Goal: Task Accomplishment & Management: Complete application form

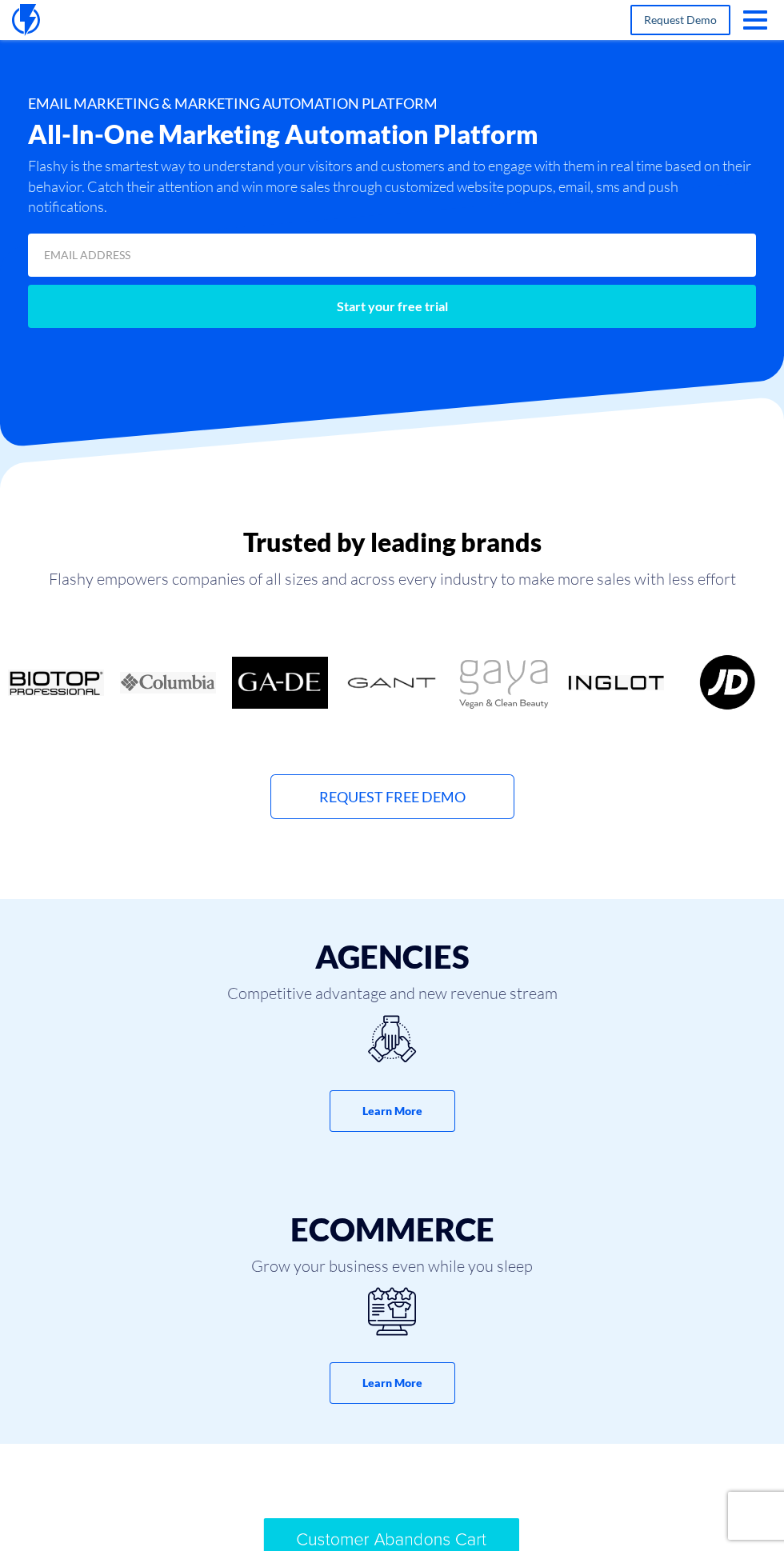
click at [719, 20] on link "request demo" at bounding box center [680, 20] width 100 height 30
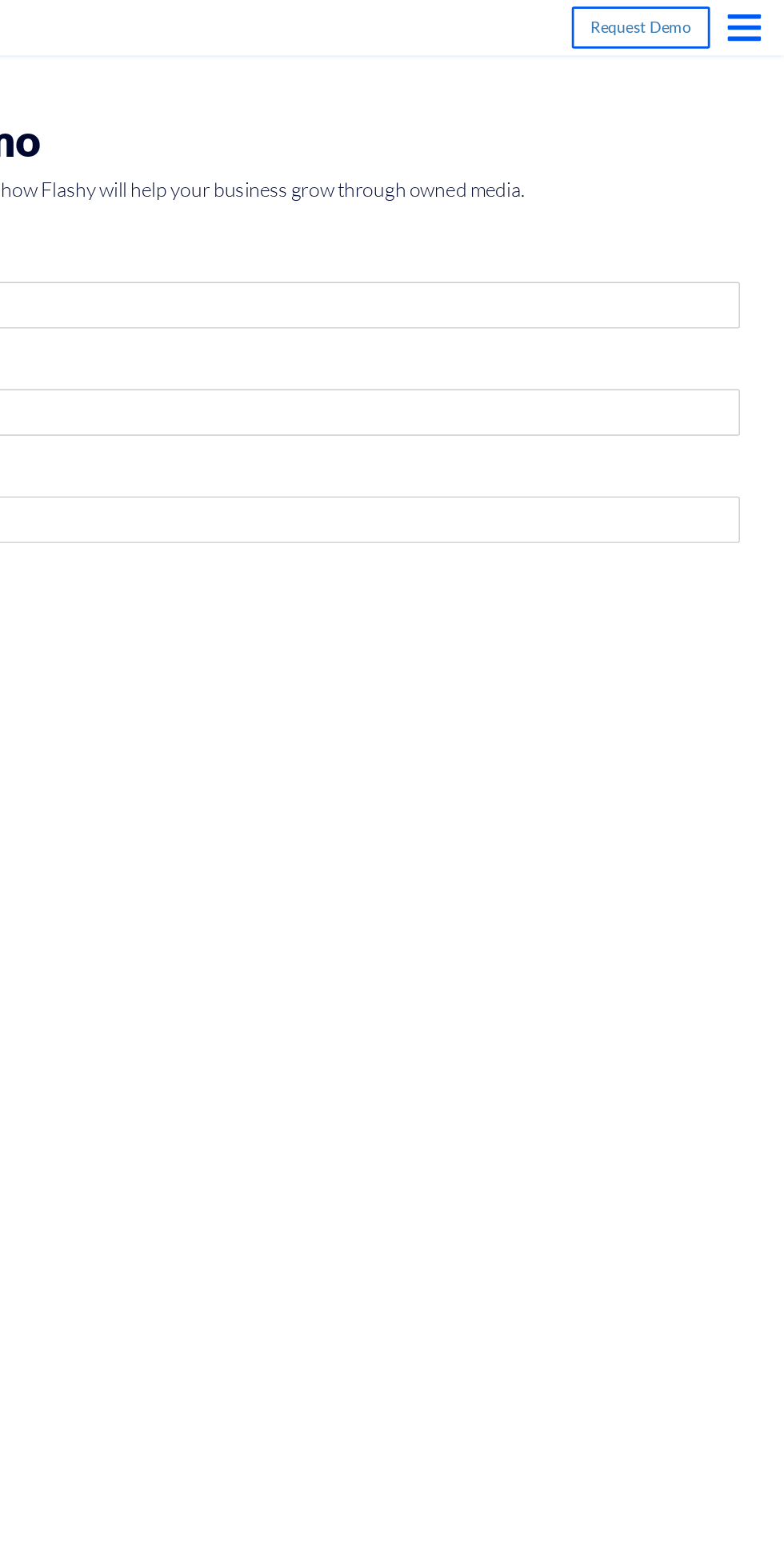
click at [746, 27] on span "button" at bounding box center [755, 27] width 24 height 3
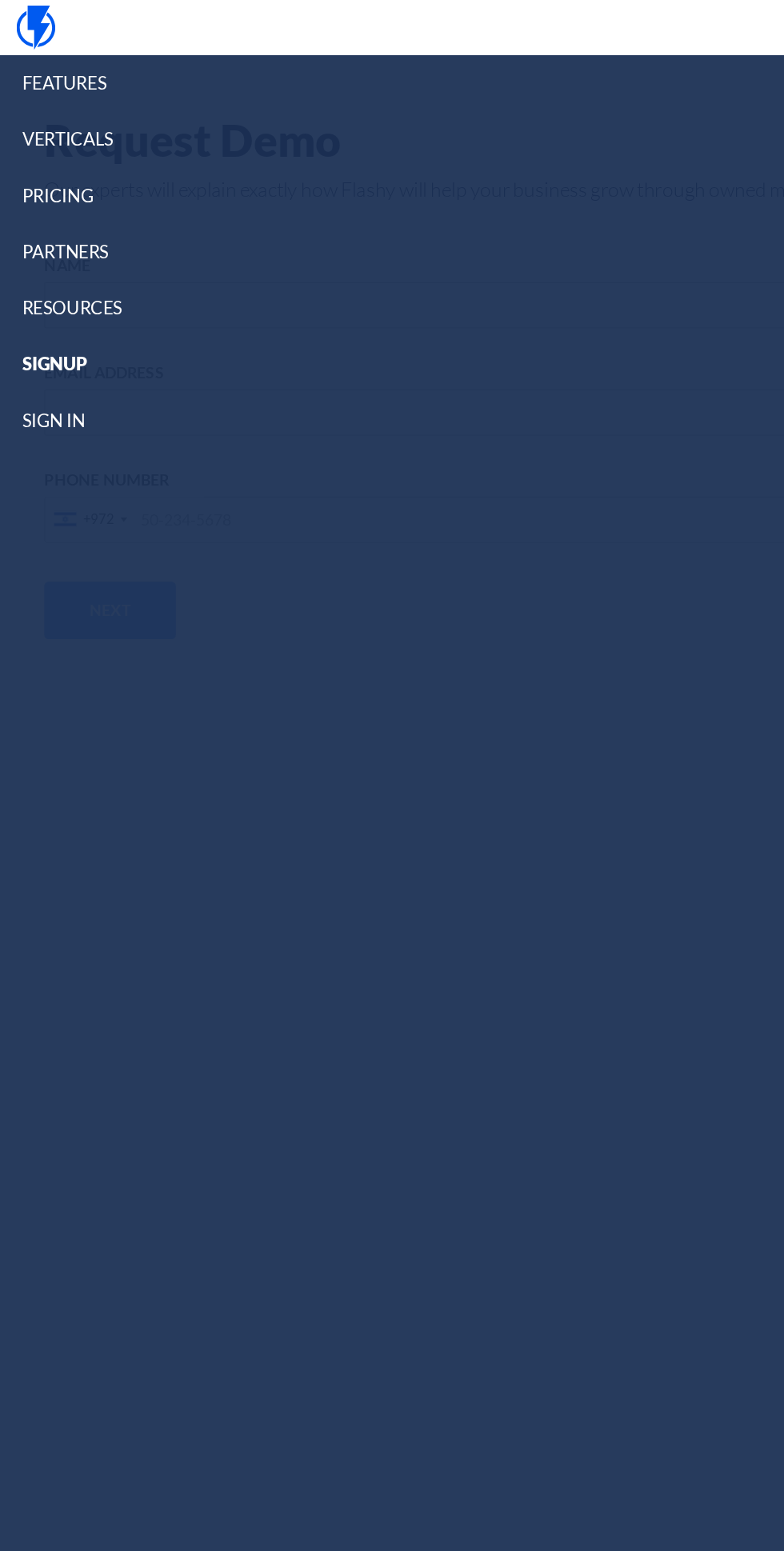
click at [50, 299] on link "sign in" at bounding box center [392, 304] width 784 height 41
